Goal: Task Accomplishment & Management: Manage account settings

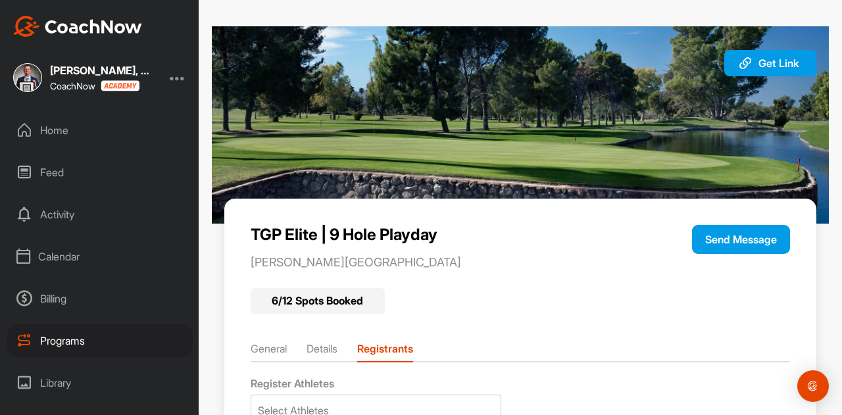
scroll to position [387, 0]
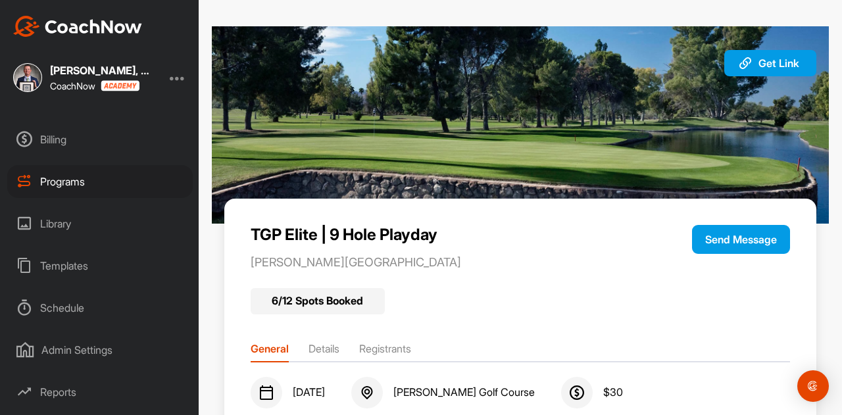
scroll to position [170, 0]
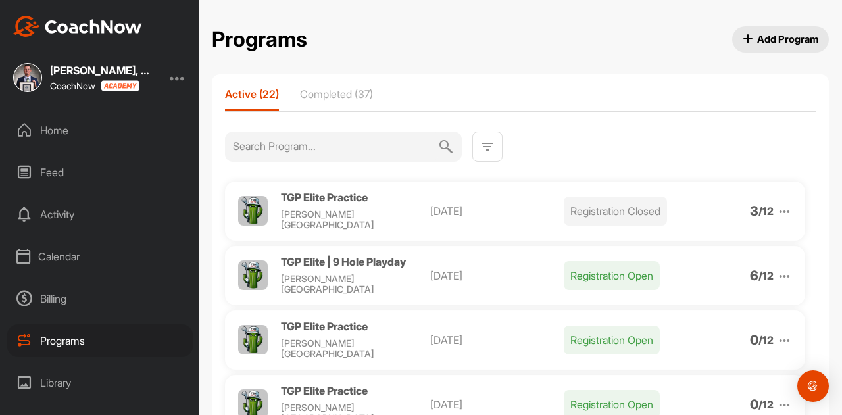
click at [75, 253] on div "Calendar" at bounding box center [99, 256] width 185 height 33
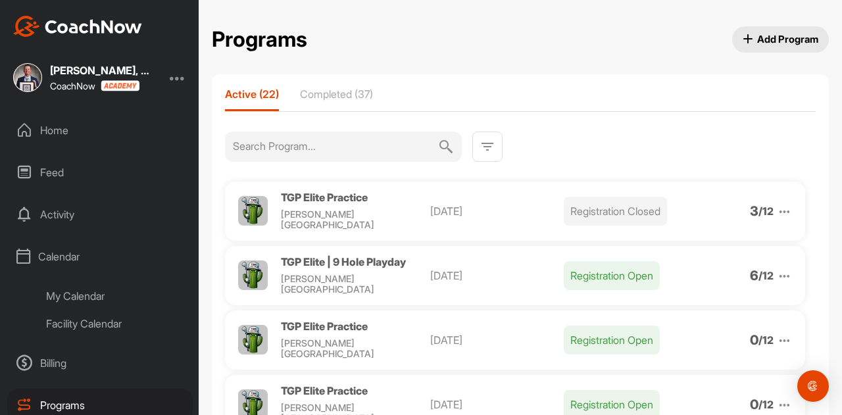
click at [97, 303] on div "My Calendar" at bounding box center [115, 296] width 156 height 28
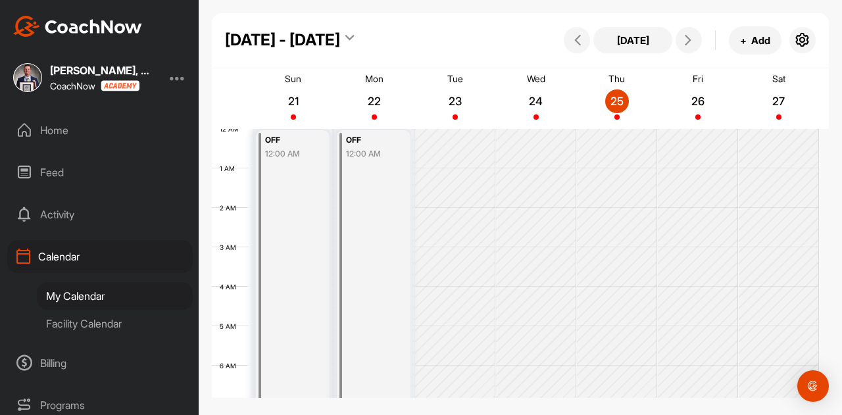
scroll to position [228, 0]
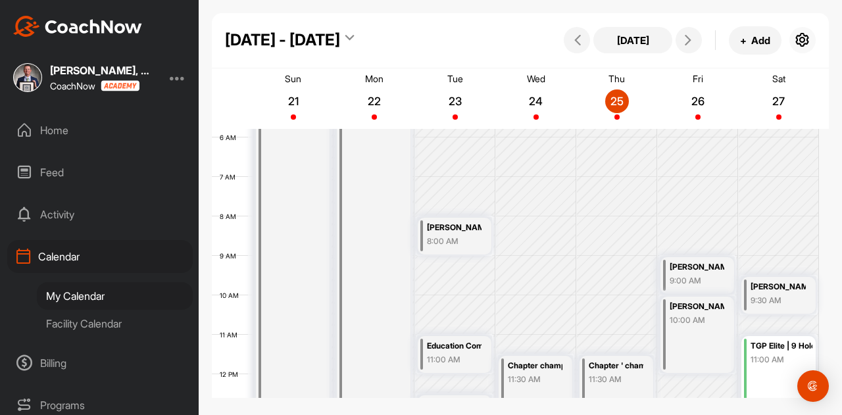
click at [803, 46] on icon "button" at bounding box center [802, 40] width 16 height 16
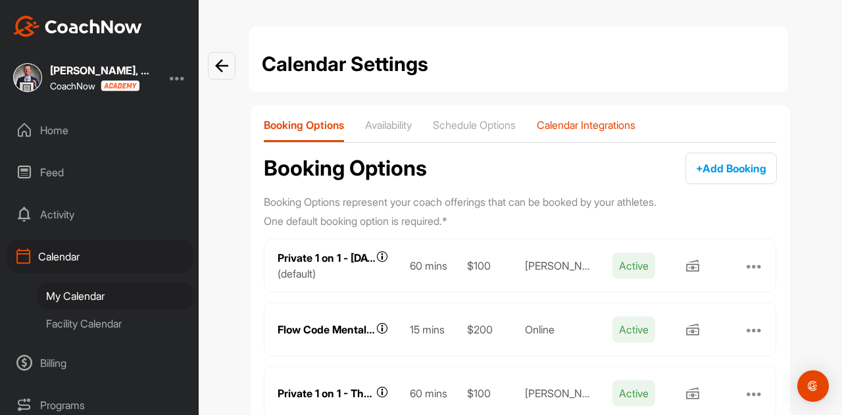
click at [580, 121] on p "Calendar Integrations" at bounding box center [585, 124] width 99 height 13
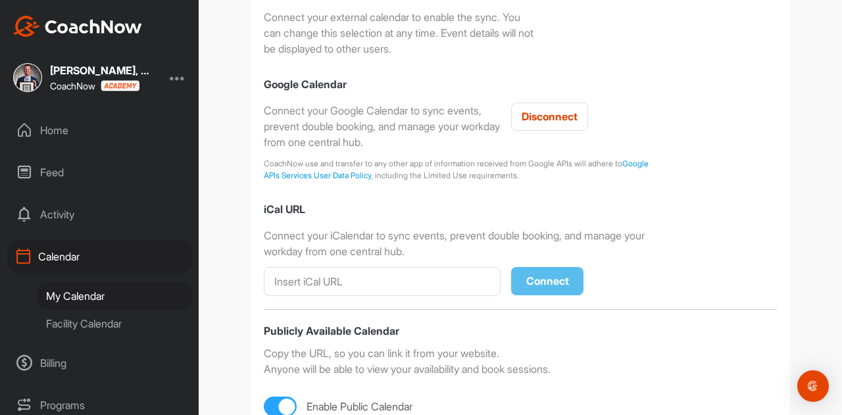
scroll to position [379, 0]
click at [548, 109] on span "Disconnect" at bounding box center [549, 115] width 56 height 13
click at [547, 116] on span "Connect" at bounding box center [547, 115] width 43 height 13
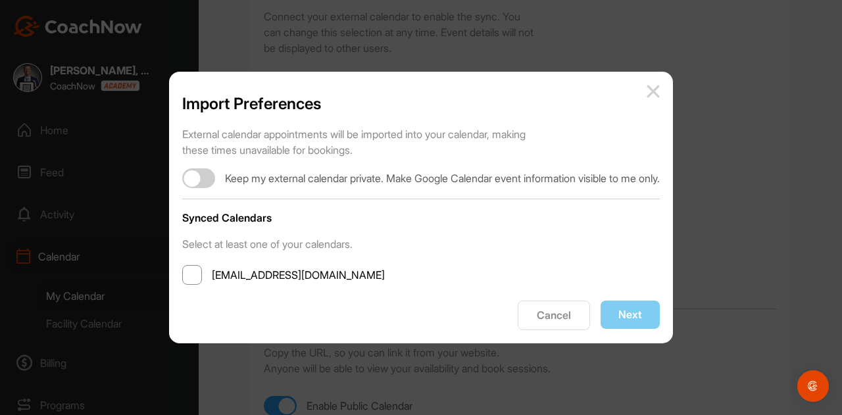
click at [182, 275] on span at bounding box center [192, 275] width 20 height 20
click at [212, 275] on input "jbubser@pga.com" at bounding box center [212, 275] width 0 height 0
click at [189, 178] on div at bounding box center [198, 178] width 33 height 20
checkbox input "true"
click at [657, 310] on button "Next" at bounding box center [629, 314] width 59 height 28
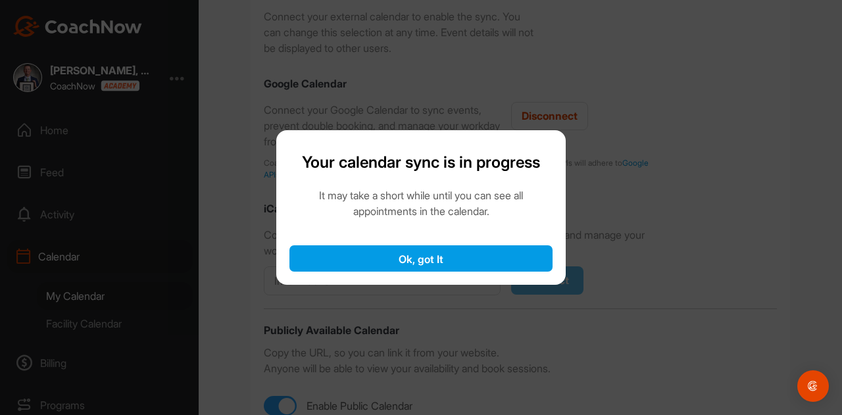
click at [529, 258] on button "Ok, got It" at bounding box center [420, 258] width 263 height 26
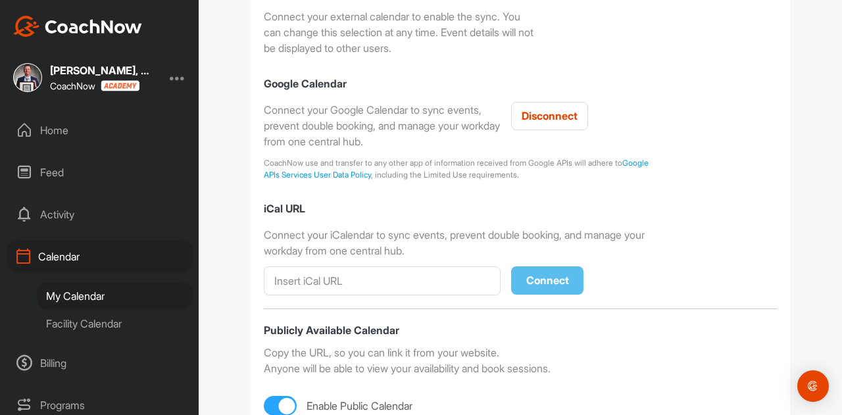
click at [68, 288] on div "My Calendar" at bounding box center [115, 296] width 156 height 28
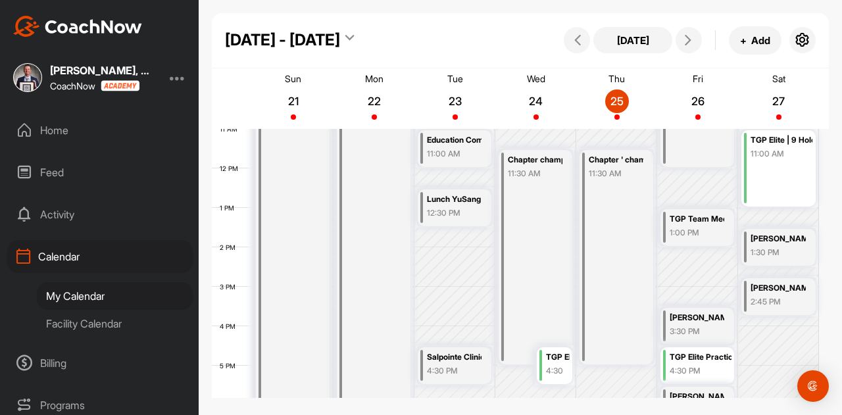
scroll to position [435, 0]
